Goal: Use online tool/utility: Utilize a website feature to perform a specific function

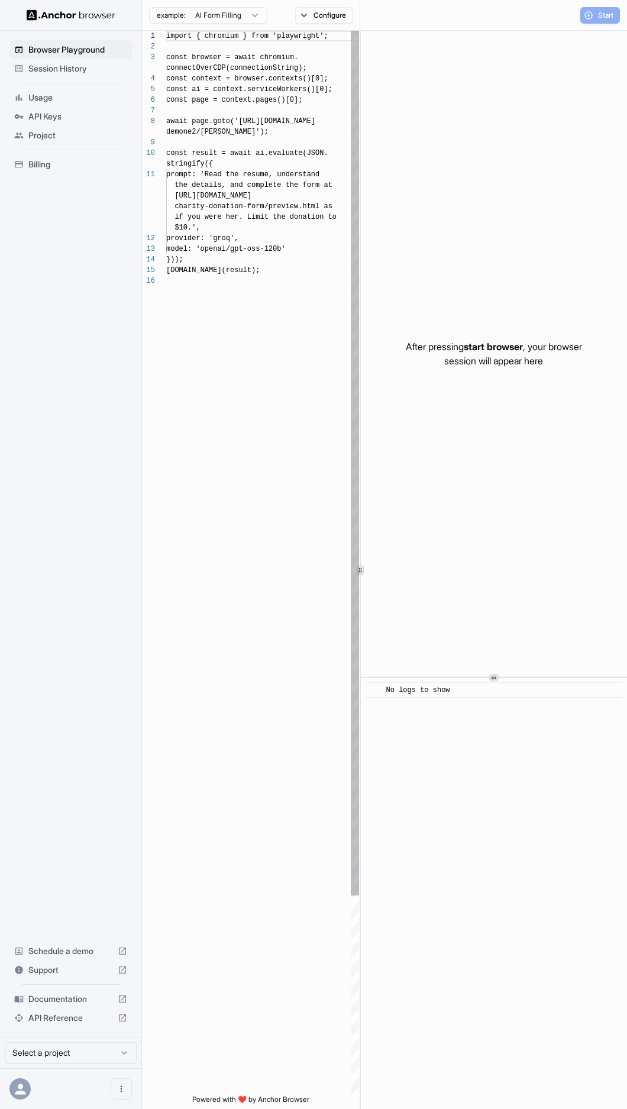
scroll to position [85, 0]
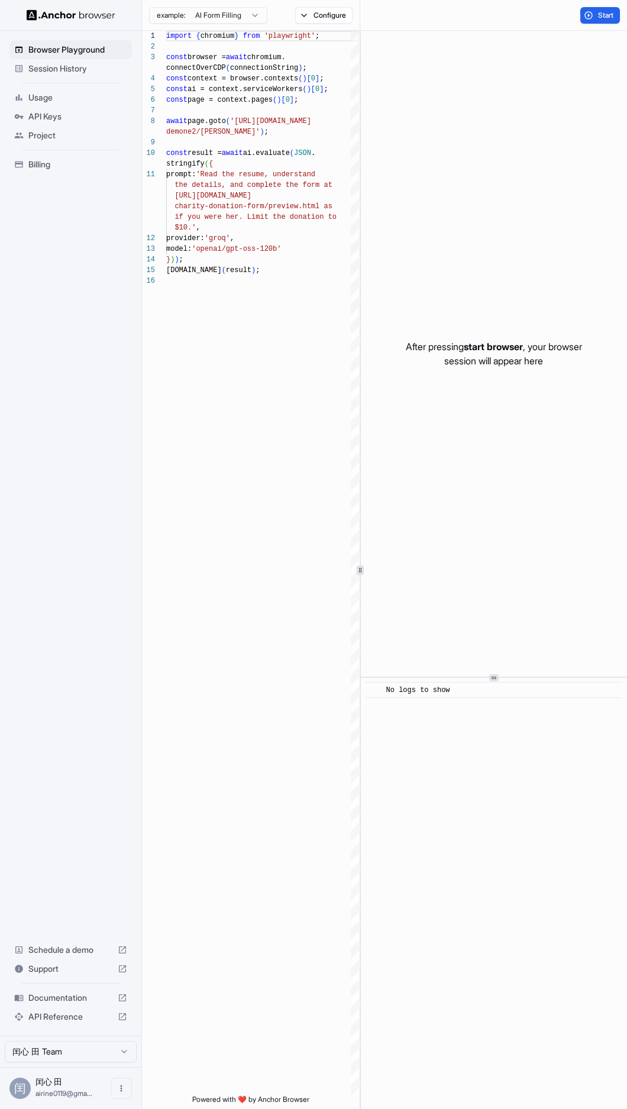
click at [225, 14] on html "Browser Playground Session History Usage API Keys Project Billing Schedule a de…" at bounding box center [313, 554] width 627 height 1109
click at [325, 14] on html "Browser Playground Session History Usage API Keys Project Billing Schedule a de…" at bounding box center [313, 554] width 627 height 1109
click at [325, 14] on button "Configure" at bounding box center [323, 15] width 57 height 17
click at [427, 121] on button "Select Profile..." at bounding box center [452, 119] width 118 height 17
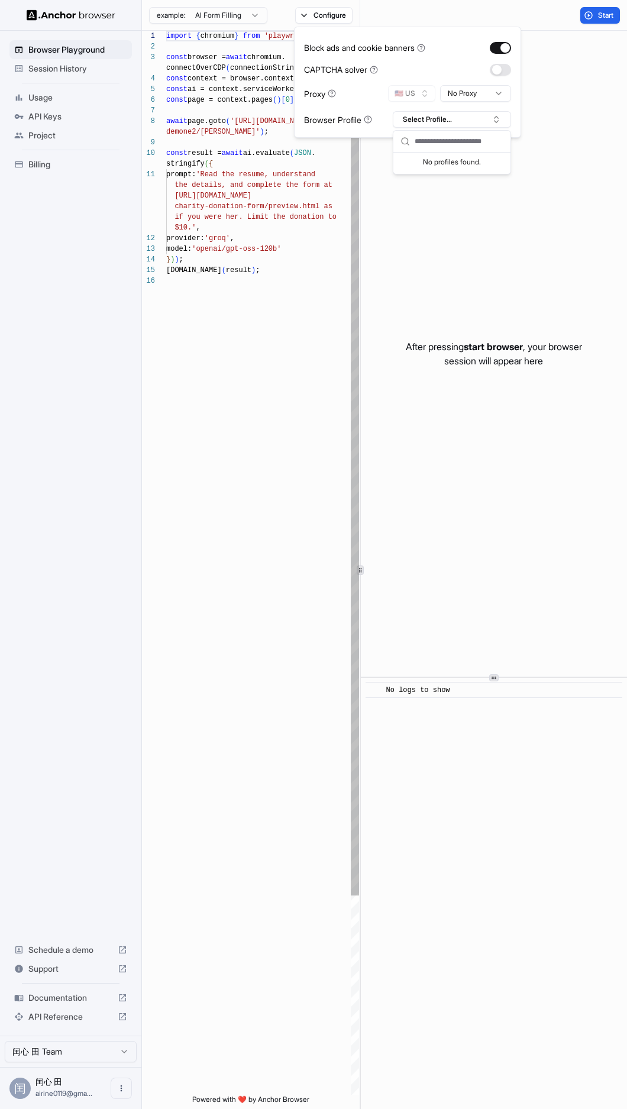
click at [315, 312] on div "import { chromium } from 'playwright' ; const browser = await chromium. connect…" at bounding box center [262, 685] width 193 height 1309
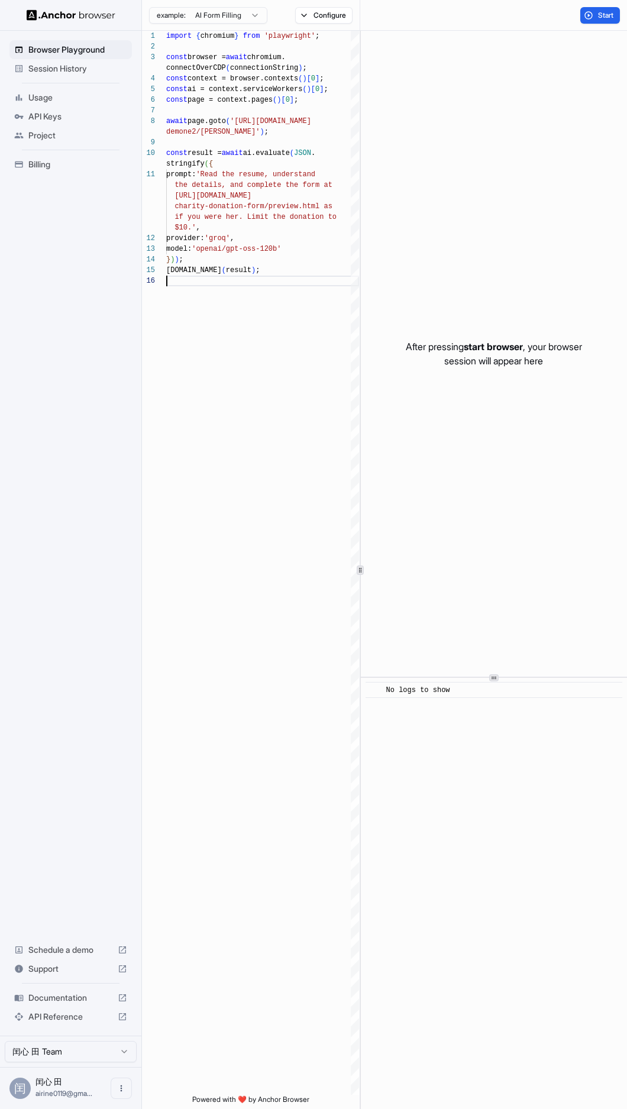
click at [444, 388] on div "After pressing start browser , your browser session will appear here" at bounding box center [494, 354] width 266 height 646
click at [280, 354] on div "import { chromium } from 'playwright' ; const browser = await chromium. connect…" at bounding box center [262, 685] width 193 height 1309
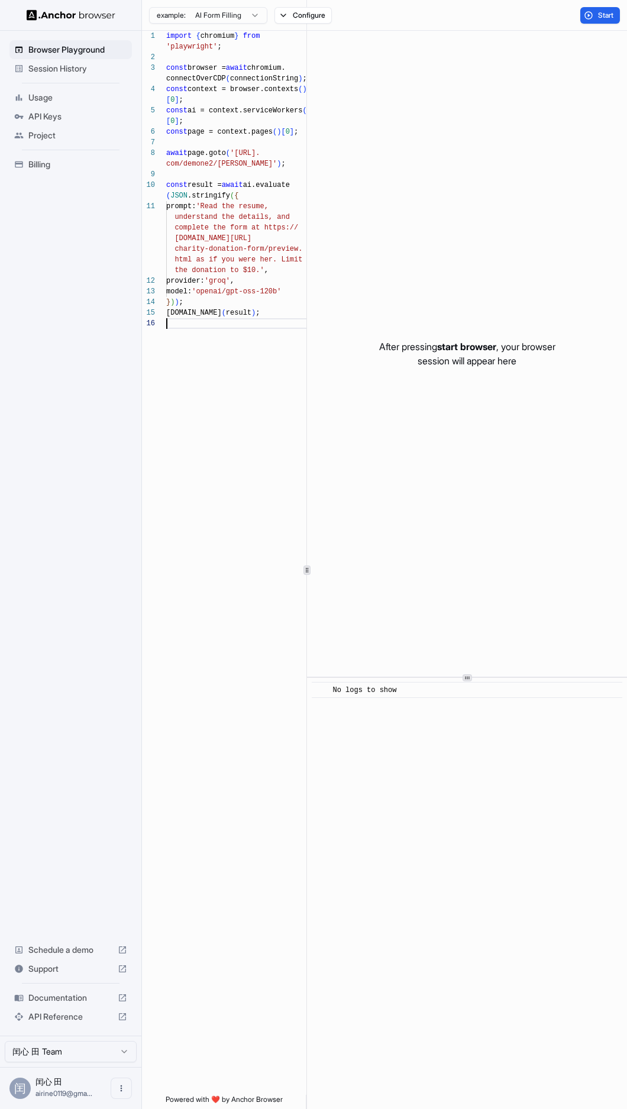
scroll to position [0, 0]
type textarea "**********"
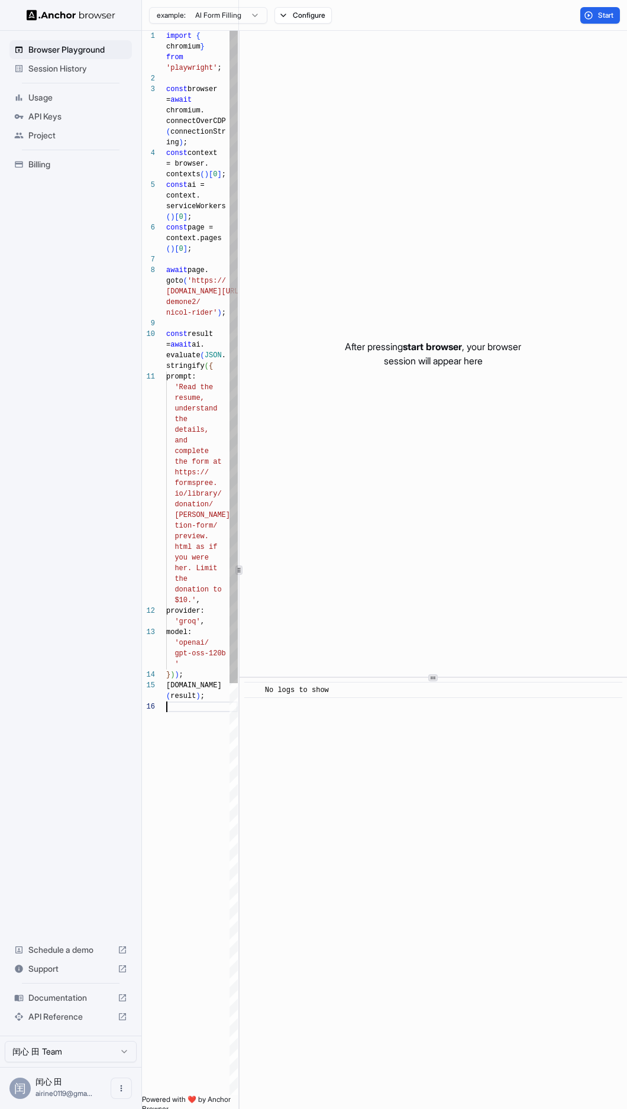
type textarea "**********"
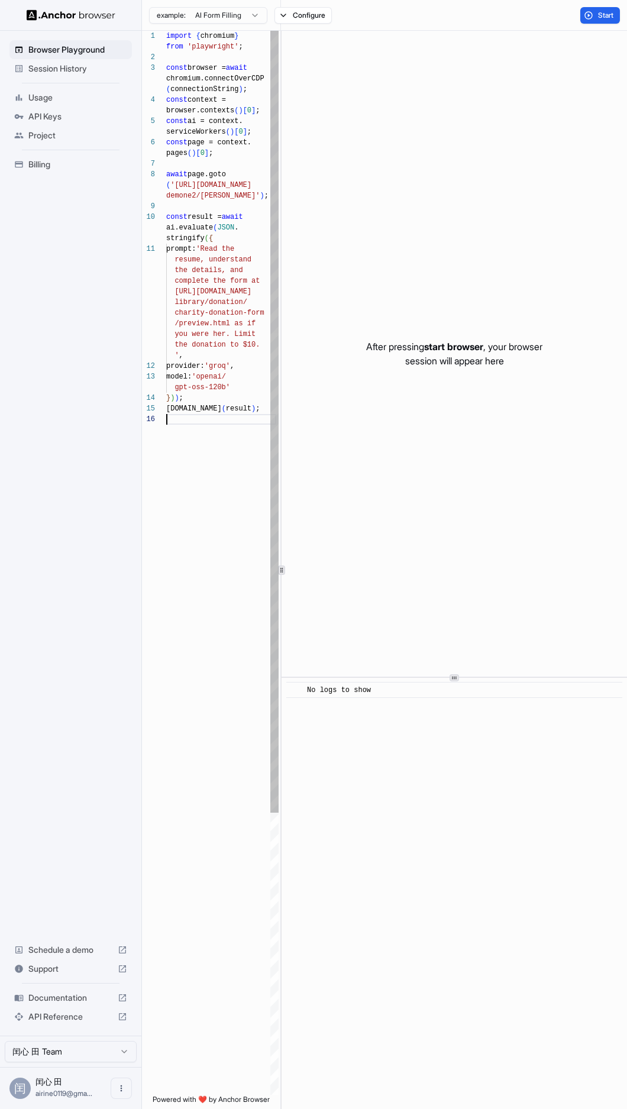
scroll to position [43, 0]
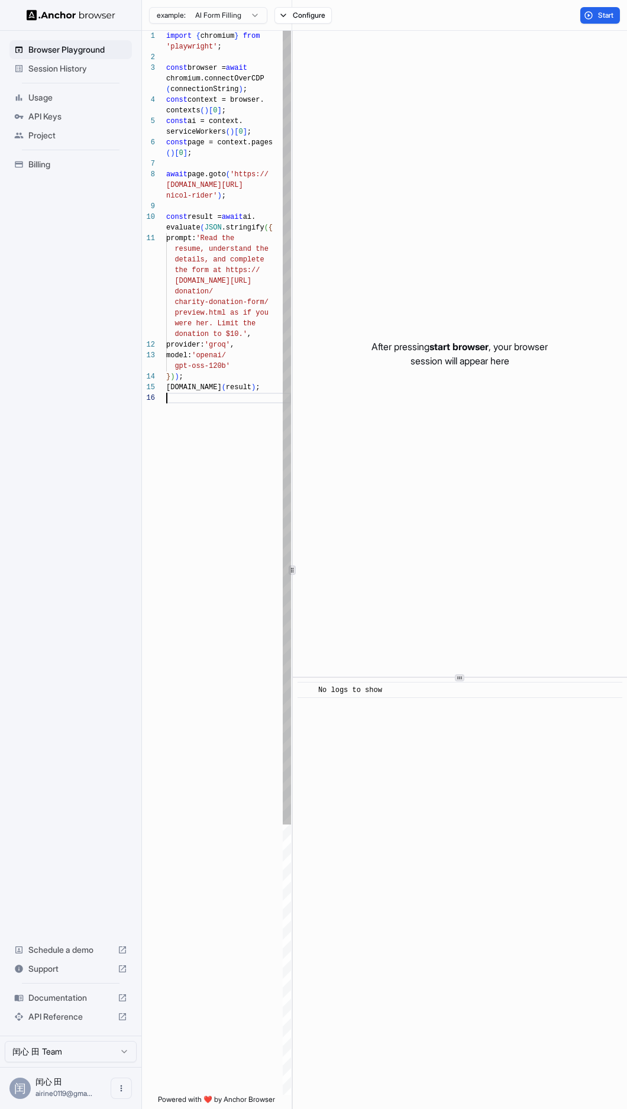
click at [294, 325] on div "**********" at bounding box center [384, 570] width 485 height 1078
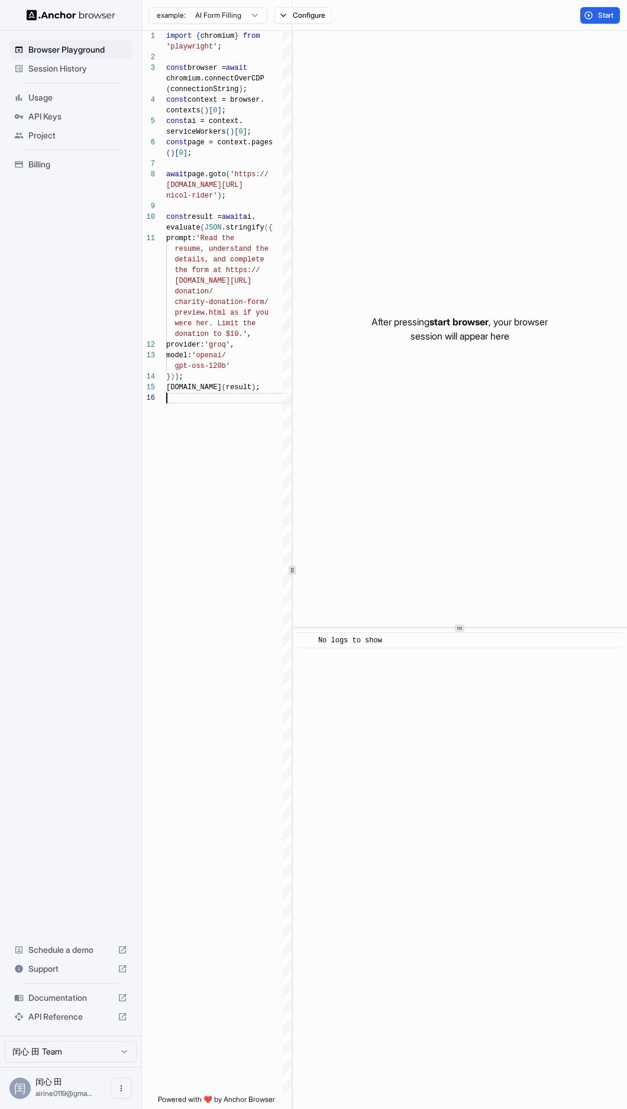
click at [483, 628] on div at bounding box center [460, 627] width 334 height 1
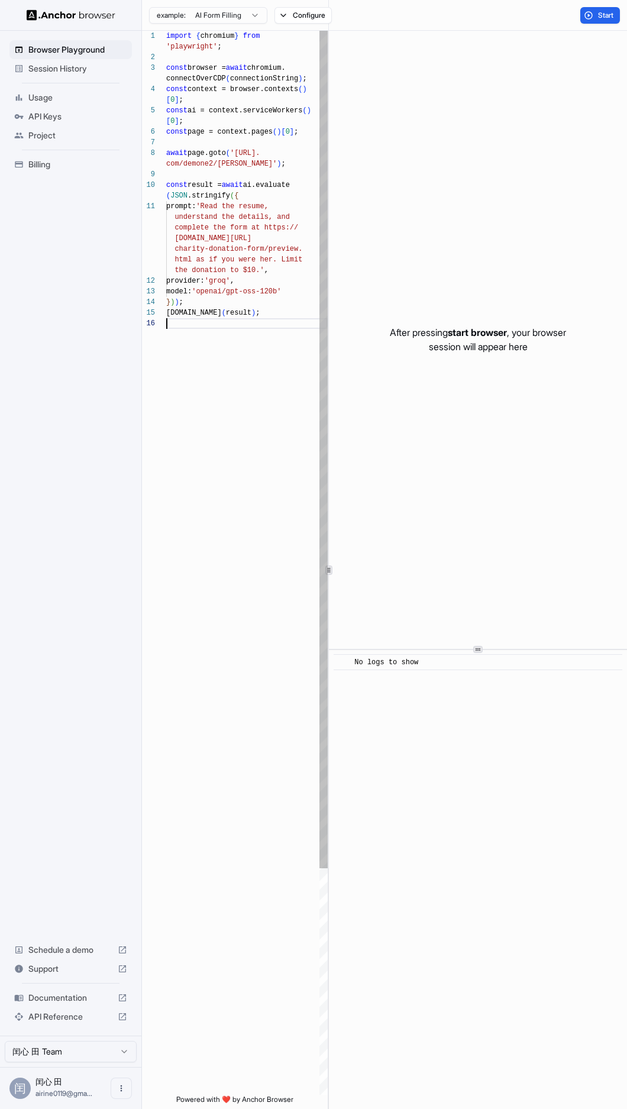
scroll to position [32, 0]
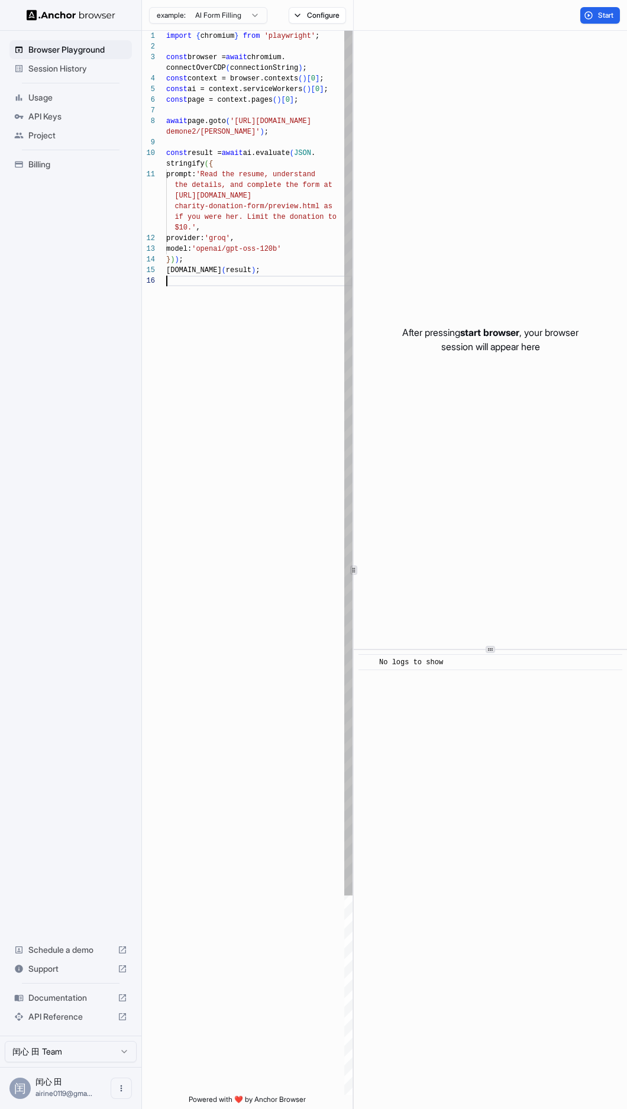
click at [354, 572] on icon at bounding box center [354, 570] width 6 height 6
click at [311, 523] on div "import { chromium } from 'playwright' ; const browser = await chromium. connect…" at bounding box center [259, 685] width 186 height 1309
click at [261, 210] on div "import { chromium } from 'playwright' ; const browser = await chromium. connect…" at bounding box center [259, 685] width 186 height 1309
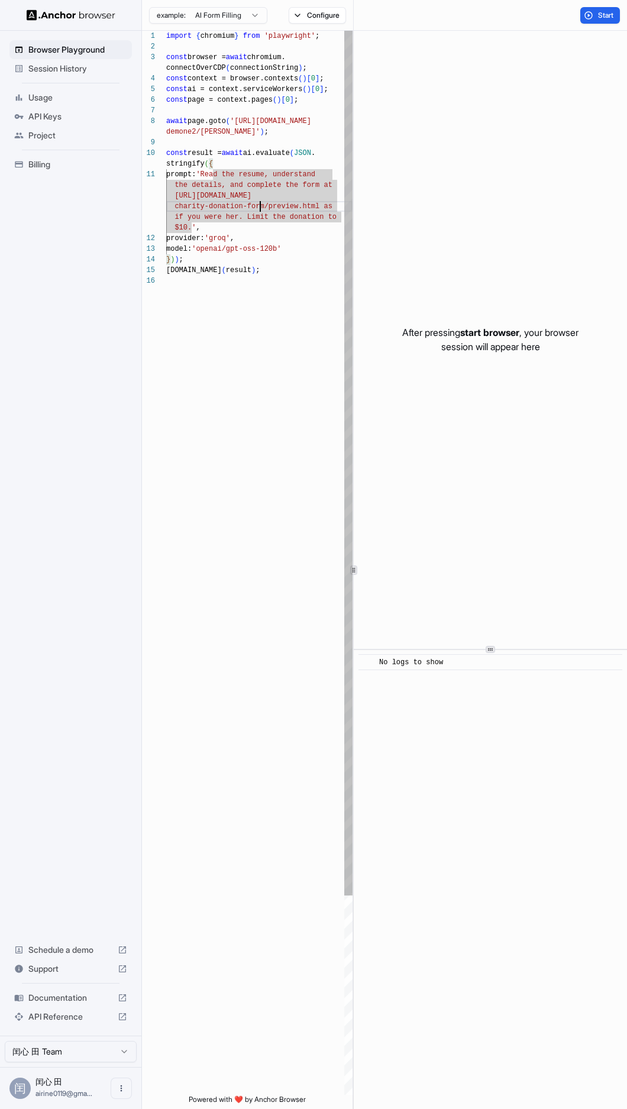
click at [261, 210] on div "import { chromium } from 'playwright' ; const browser = await chromium. connect…" at bounding box center [259, 685] width 186 height 1309
type textarea "**********"
click at [251, 255] on div "import { chromium } from 'playwright' ; const browser = await chromium. connect…" at bounding box center [259, 685] width 186 height 1309
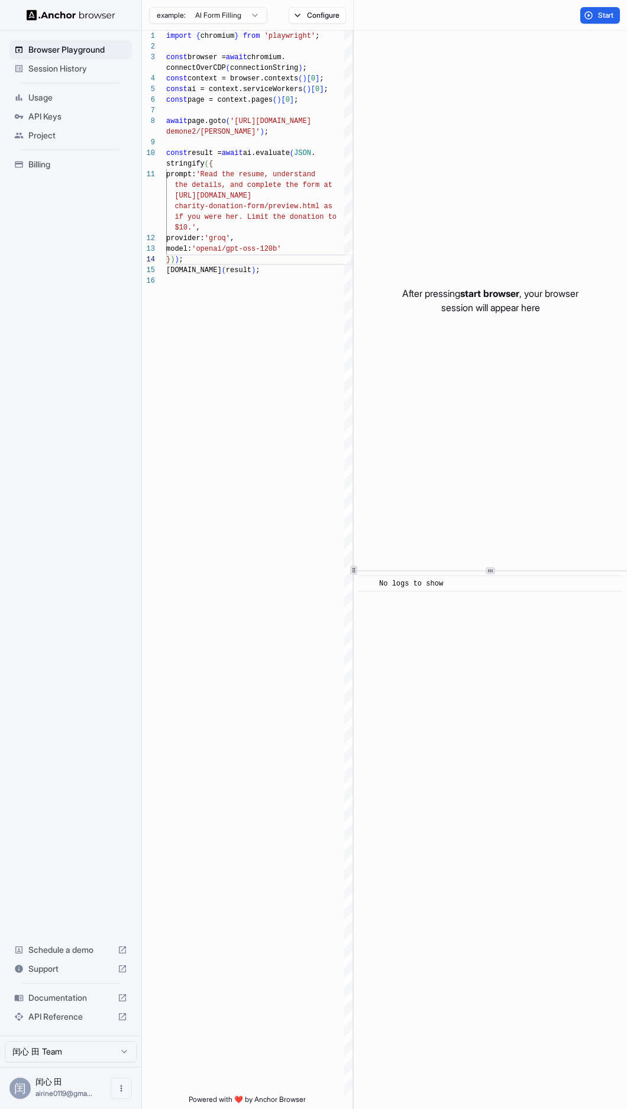
click at [469, 571] on div at bounding box center [490, 571] width 273 height 1
click at [63, 7] on div at bounding box center [70, 15] width 141 height 30
click at [59, 17] on img at bounding box center [71, 14] width 89 height 11
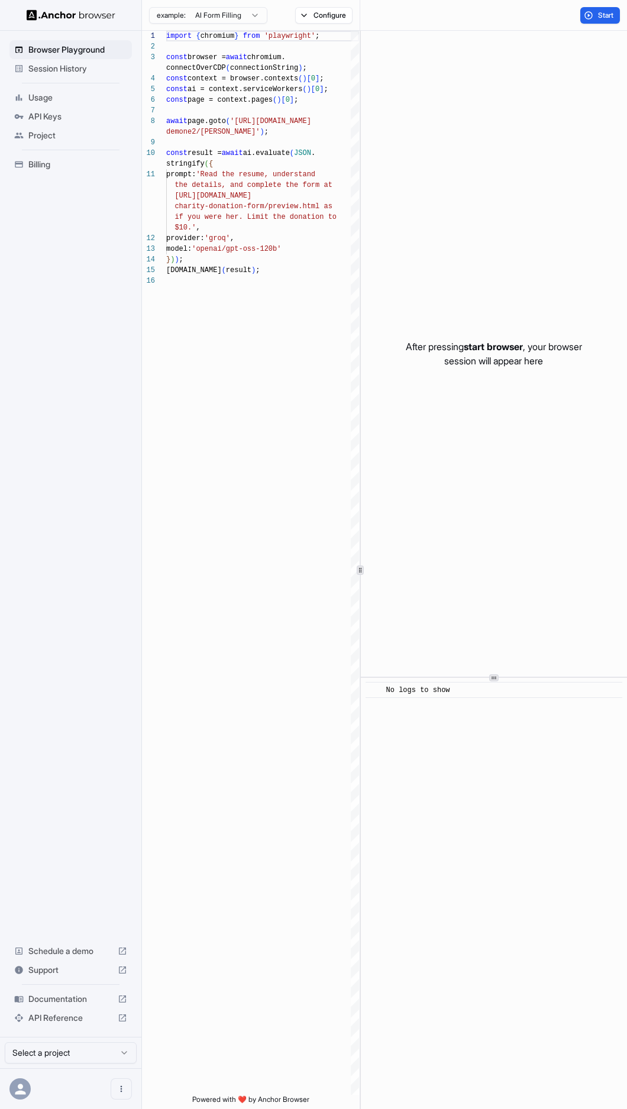
scroll to position [85, 0]
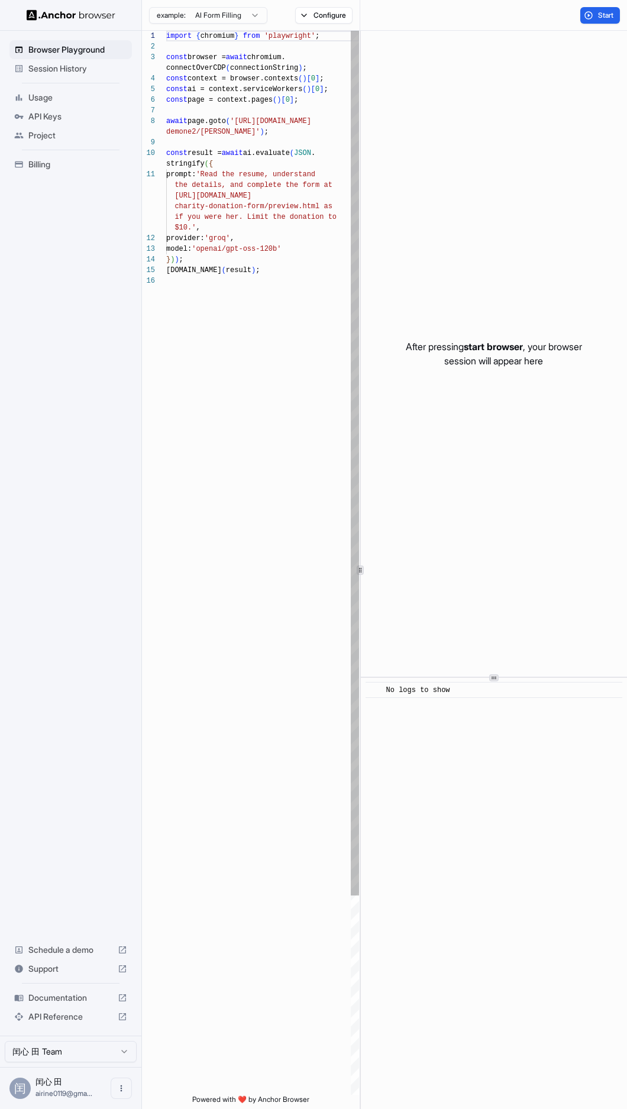
click at [205, 221] on div "import { chromium } from 'playwright' ; const browser = await chromium. connect…" at bounding box center [262, 685] width 193 height 1309
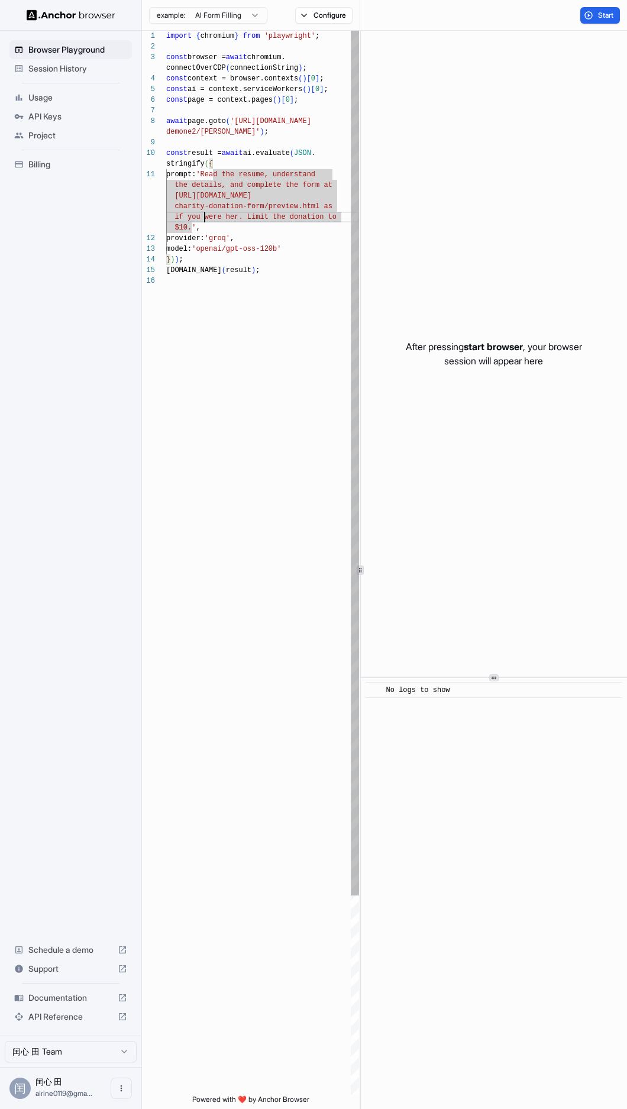
type textarea "**********"
click at [205, 381] on div "import { chromium } from 'playwright' ; const browser = await chromium. connect…" at bounding box center [262, 685] width 193 height 1309
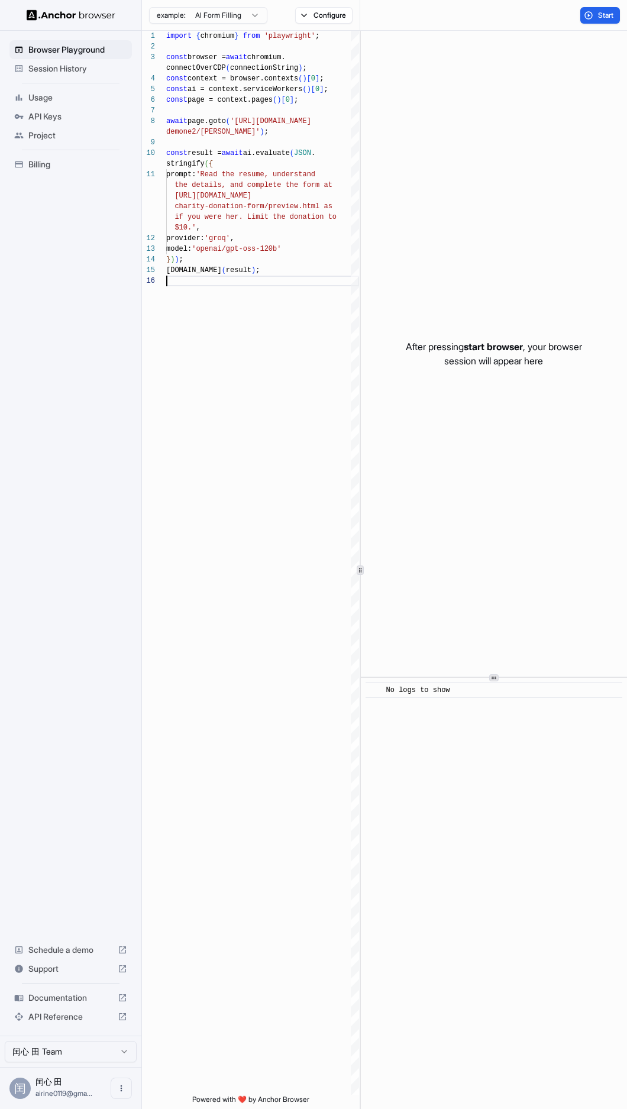
click at [41, 1002] on span "Documentation" at bounding box center [70, 998] width 85 height 12
click at [196, 299] on div "import { chromium } from 'playwright' ; const browser = await chromium. connect…" at bounding box center [262, 685] width 193 height 1309
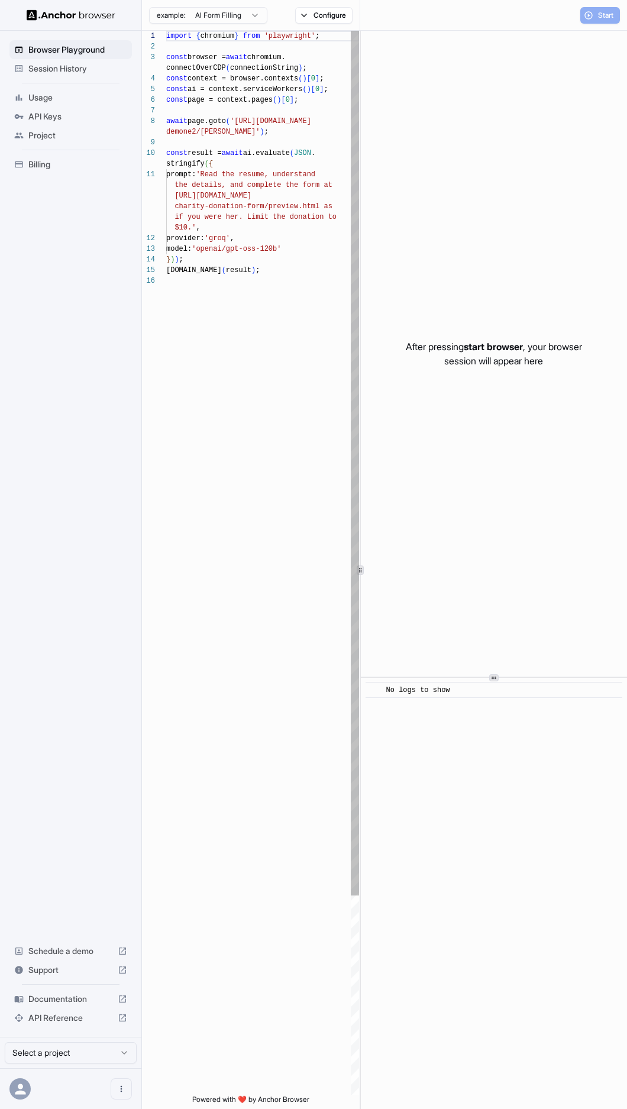
scroll to position [85, 0]
click at [216, 374] on div "import { chromium } from 'playwright' ; const browser = await chromium. connect…" at bounding box center [262, 685] width 193 height 1309
click at [187, 332] on div "import { chromium } from 'playwright' ; const browser = await chromium. connect…" at bounding box center [262, 685] width 193 height 1309
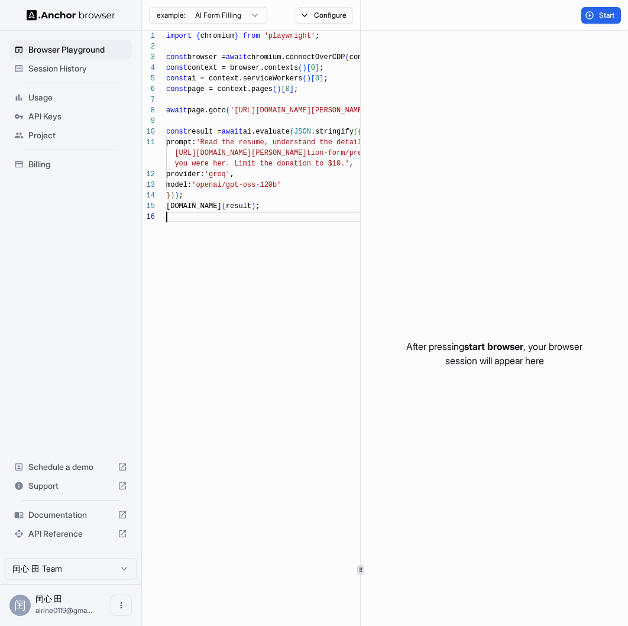
type textarea "**********"
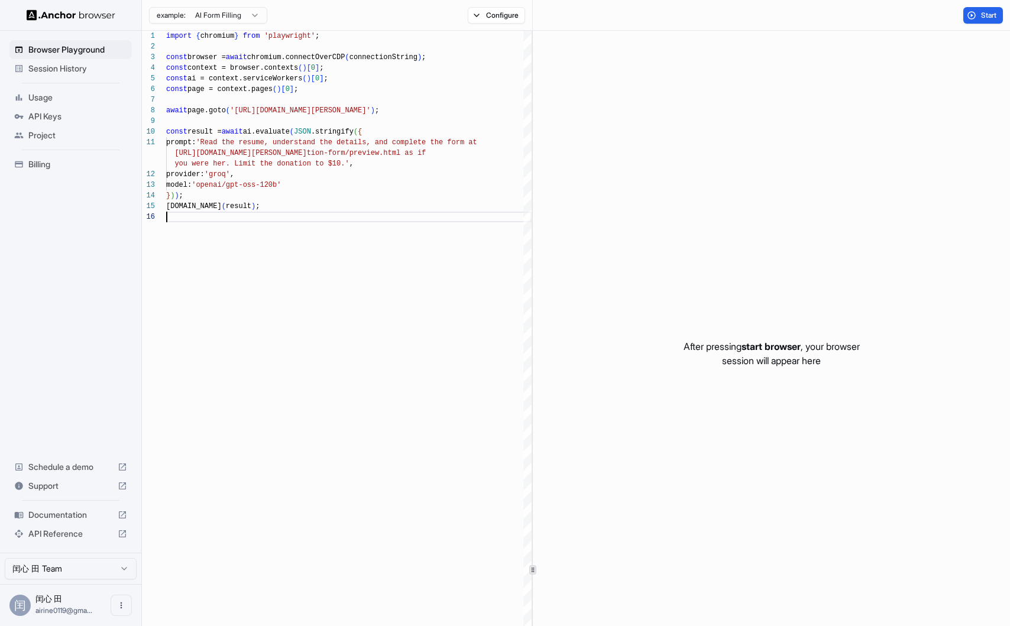
scroll to position [75, 0]
click at [494, 11] on button "Configure" at bounding box center [496, 15] width 57 height 17
click at [92, 510] on span "Documentation" at bounding box center [70, 515] width 85 height 12
